Goal: Information Seeking & Learning: Learn about a topic

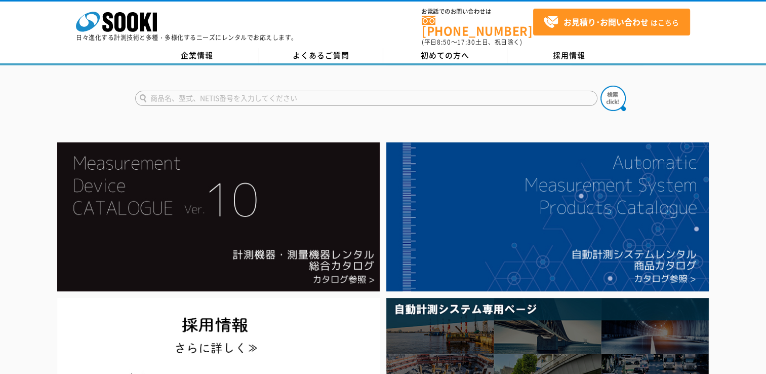
click at [188, 92] on input "text" at bounding box center [366, 98] width 462 height 15
type input "EBH"
click at [601, 86] on button at bounding box center [613, 98] width 25 height 25
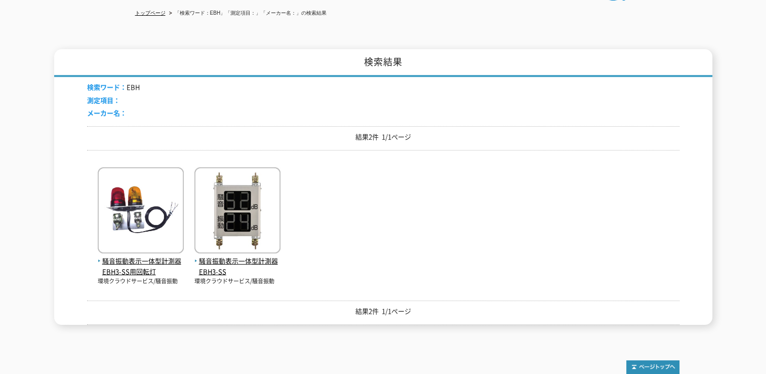
scroll to position [152, 0]
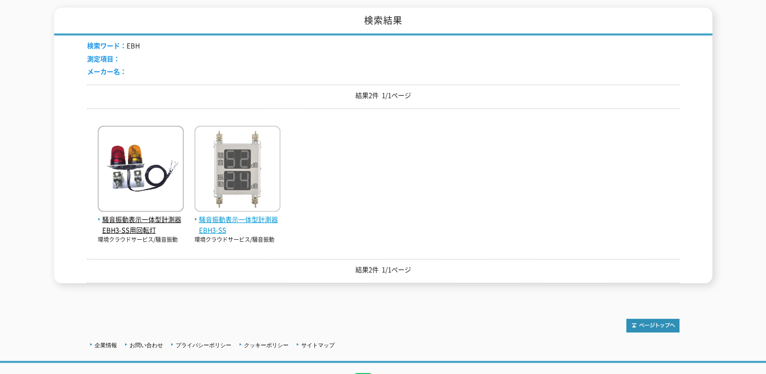
click at [243, 179] on img at bounding box center [237, 170] width 86 height 89
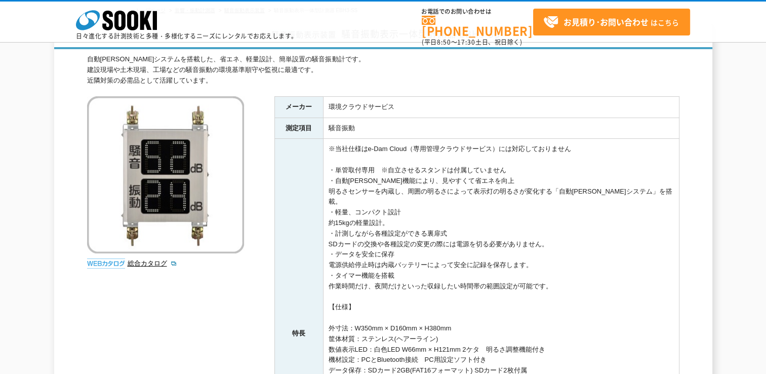
scroll to position [101, 0]
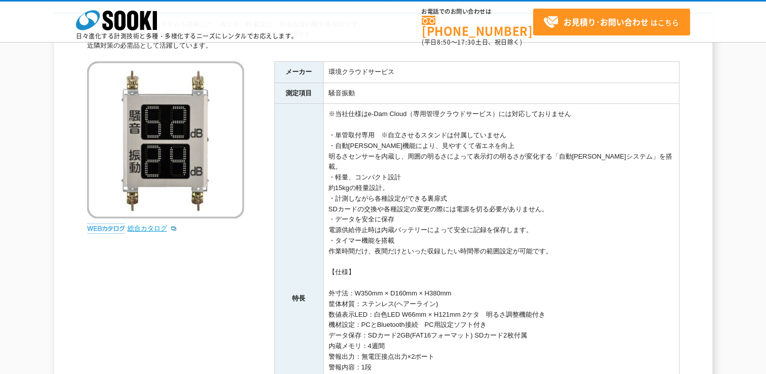
click at [145, 228] on link "総合カタログ" at bounding box center [153, 228] width 50 height 8
